Goal: Transaction & Acquisition: Download file/media

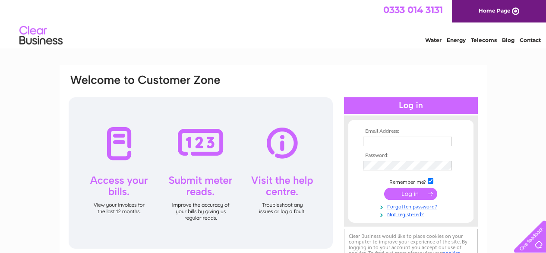
type input "info@waggysdc.com"
click at [416, 190] on input "submit" at bounding box center [410, 193] width 53 height 12
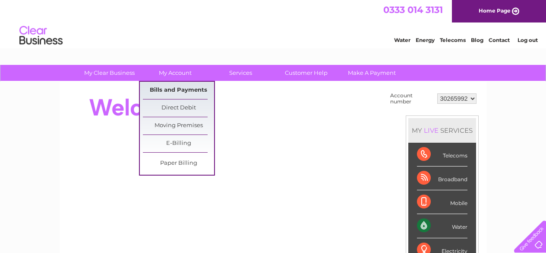
click at [191, 86] on link "Bills and Payments" at bounding box center [178, 90] width 71 height 17
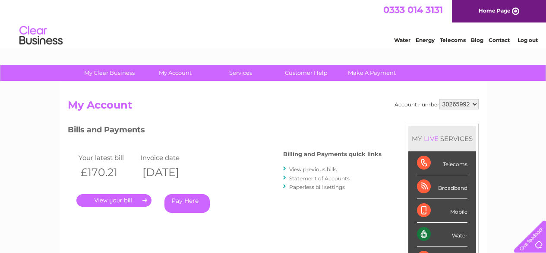
scroll to position [13, 0]
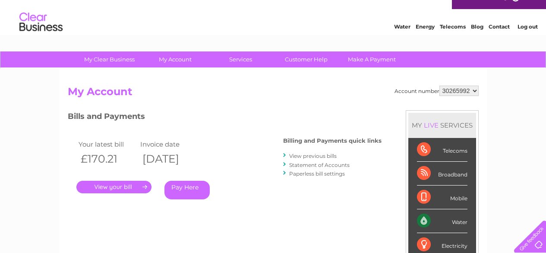
click at [326, 154] on link "View previous bills" at bounding box center [313, 155] width 48 height 6
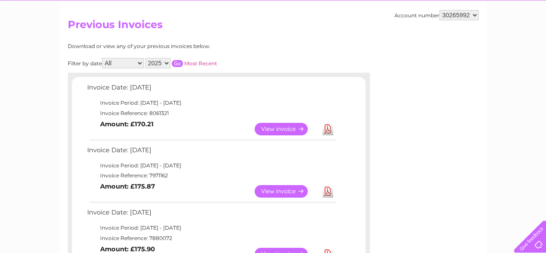
scroll to position [86, 0]
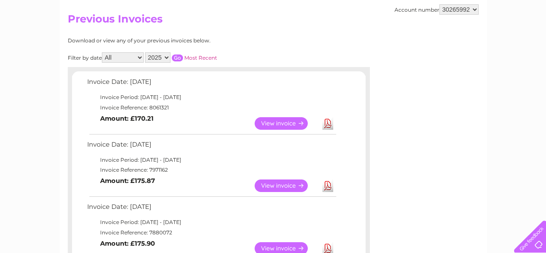
click at [328, 124] on link "Download" at bounding box center [328, 123] width 11 height 13
click at [330, 187] on link "Download" at bounding box center [328, 185] width 11 height 13
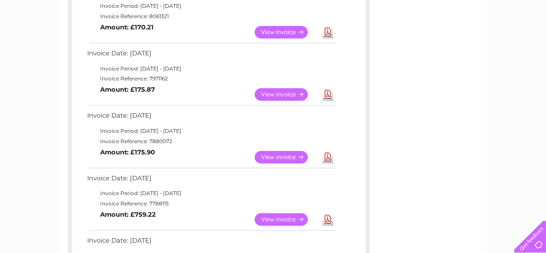
scroll to position [177, 0]
click at [329, 156] on link "Download" at bounding box center [328, 156] width 11 height 13
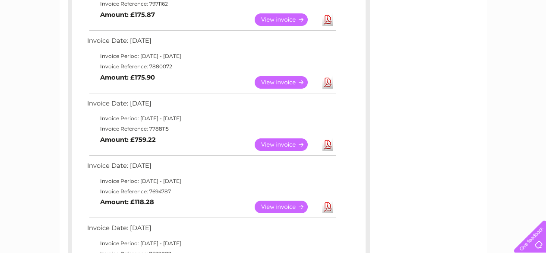
scroll to position [252, 0]
click at [325, 143] on link "Download" at bounding box center [328, 144] width 11 height 13
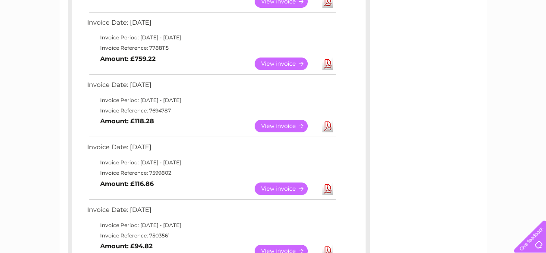
scroll to position [334, 0]
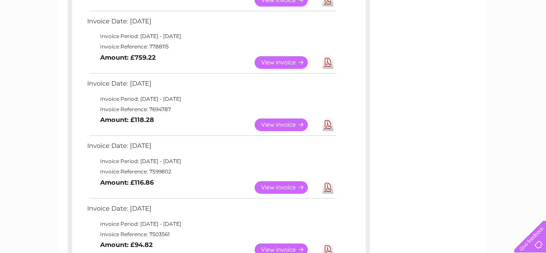
click at [329, 124] on link "Download" at bounding box center [328, 124] width 11 height 13
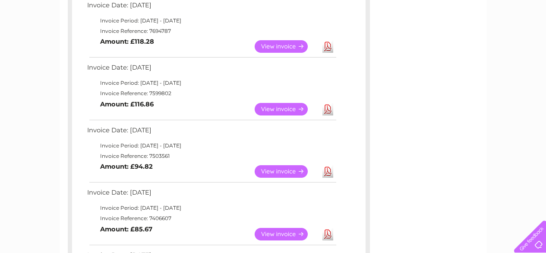
scroll to position [414, 0]
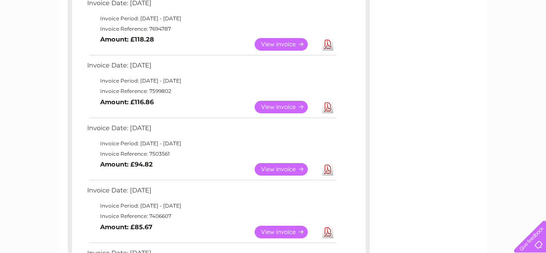
click at [330, 107] on link "Download" at bounding box center [328, 107] width 11 height 13
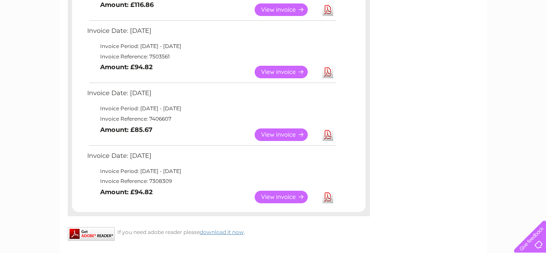
scroll to position [516, 0]
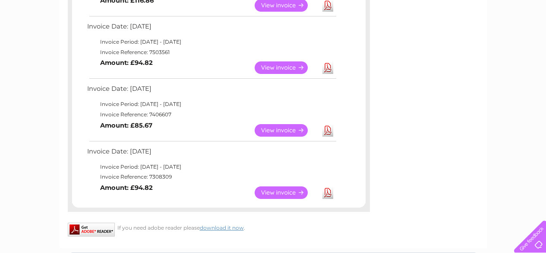
click at [329, 70] on link "Download" at bounding box center [328, 67] width 11 height 13
click at [330, 129] on link "Download" at bounding box center [328, 130] width 11 height 13
click at [325, 194] on link "Download" at bounding box center [328, 192] width 11 height 13
